Goal: Task Accomplishment & Management: Use online tool/utility

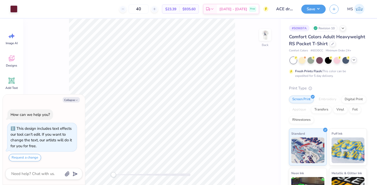
click at [354, 61] on icon at bounding box center [354, 60] width 4 height 4
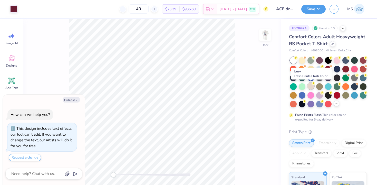
click at [311, 86] on div at bounding box center [311, 86] width 7 height 7
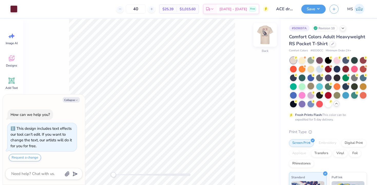
click at [269, 40] on img at bounding box center [265, 35] width 21 height 21
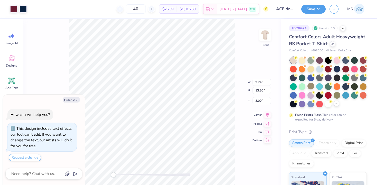
click at [268, 115] on icon at bounding box center [267, 115] width 3 height 4
click at [263, 35] on img at bounding box center [265, 35] width 21 height 21
click at [269, 114] on icon at bounding box center [267, 114] width 7 height 6
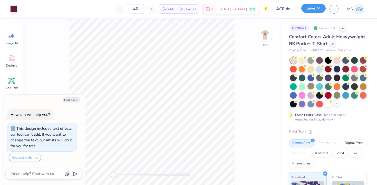
click at [308, 12] on button "Save" at bounding box center [313, 8] width 24 height 9
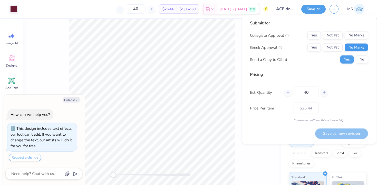
click at [350, 47] on button "No Marks" at bounding box center [356, 47] width 23 height 8
click at [353, 36] on button "No Marks" at bounding box center [356, 35] width 23 height 8
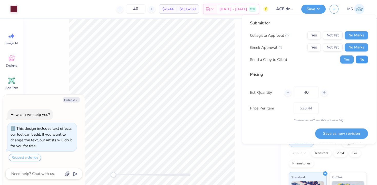
click at [361, 59] on button "No" at bounding box center [362, 59] width 12 height 8
click at [358, 133] on button "Save as new revision" at bounding box center [341, 133] width 53 height 11
type textarea "x"
type input "– –"
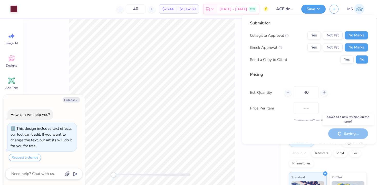
type textarea "x"
type input "$26.44"
type textarea "x"
type input "– –"
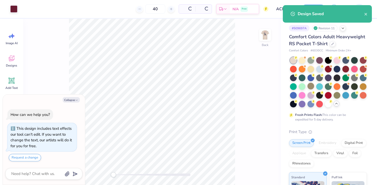
type textarea "x"
